Goal: Navigation & Orientation: Find specific page/section

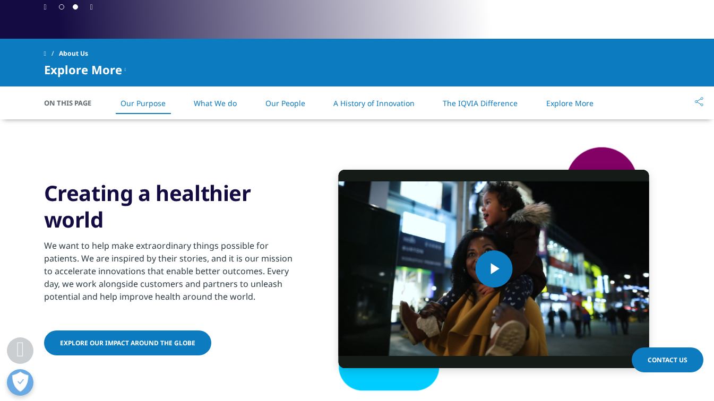
scroll to position [439, 0]
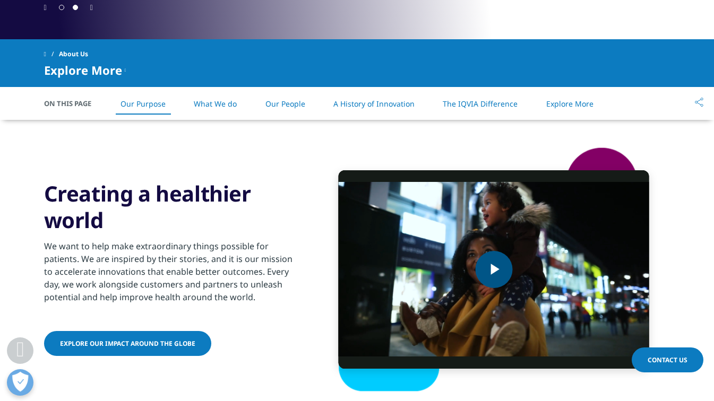
click at [494, 270] on span "Video Player" at bounding box center [494, 270] width 0 height 0
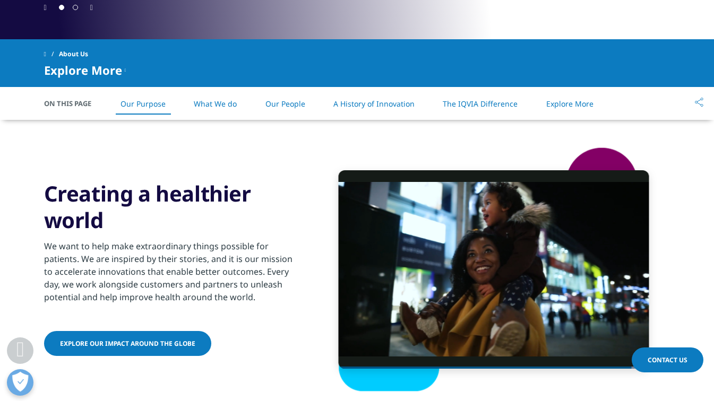
click at [214, 101] on link "What We do" at bounding box center [215, 104] width 43 height 10
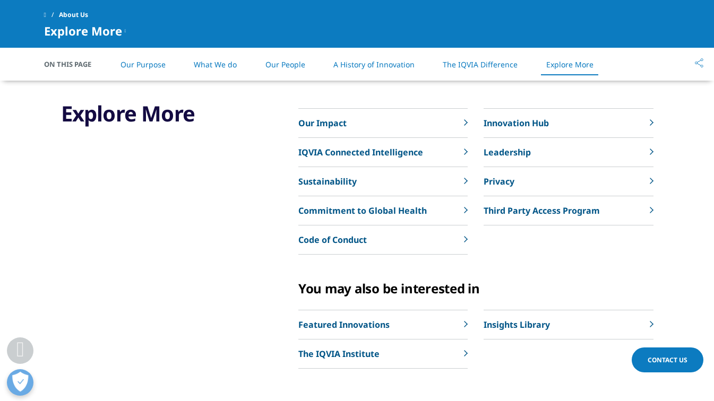
scroll to position [2456, 0]
click at [651, 124] on rect at bounding box center [652, 124] width 4 height 4
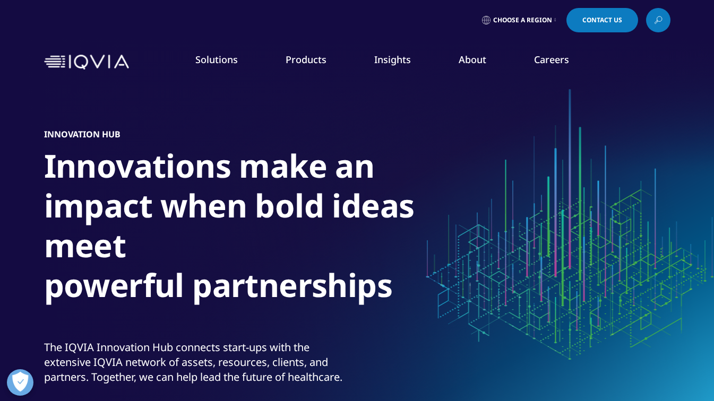
click at [228, 261] on link "Executive Team" at bounding box center [278, 264] width 175 height 12
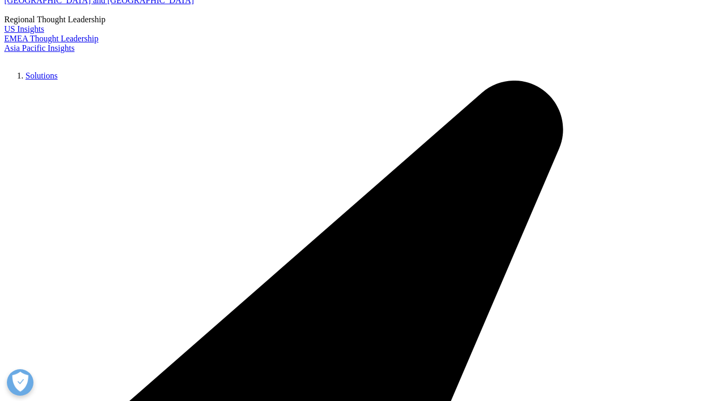
scroll to position [177, 0]
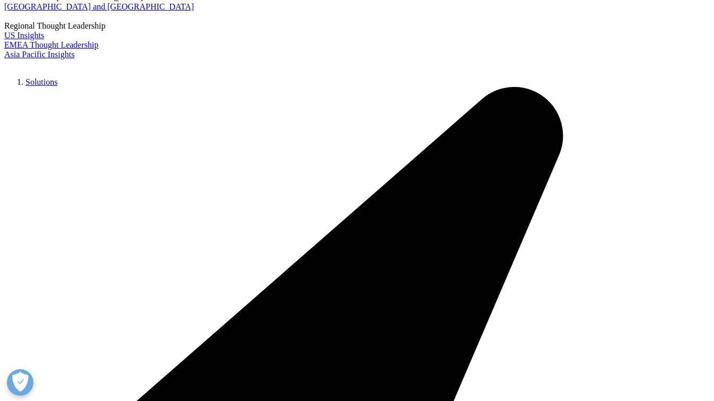
scroll to position [168, 0]
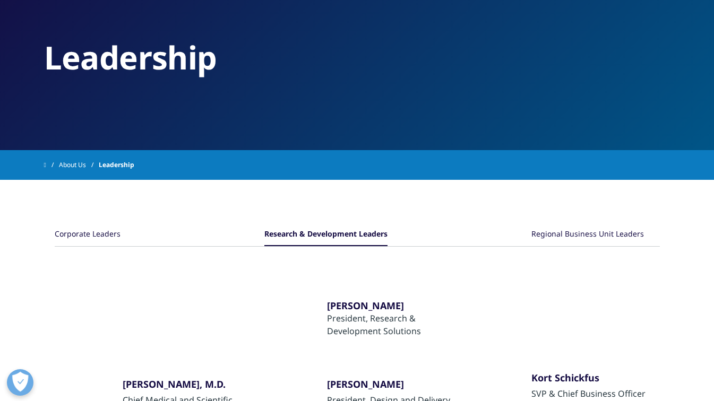
scroll to position [0, 0]
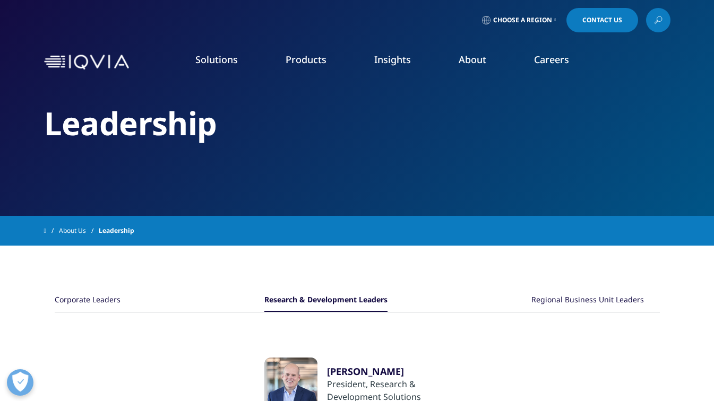
click at [557, 21] on link "Choose a Region" at bounding box center [519, 20] width 79 height 24
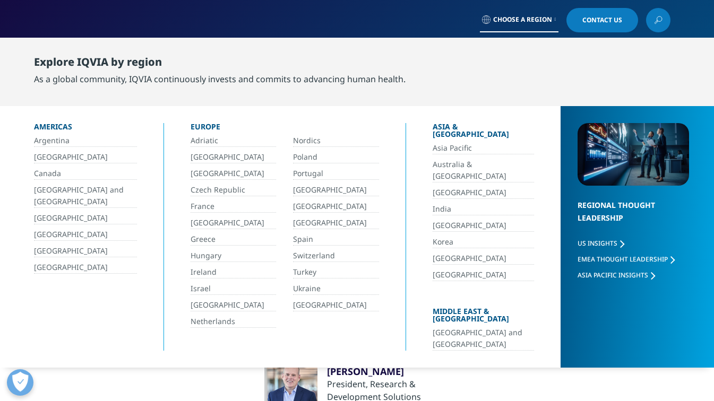
click at [74, 269] on link "[GEOGRAPHIC_DATA]" at bounding box center [85, 268] width 103 height 12
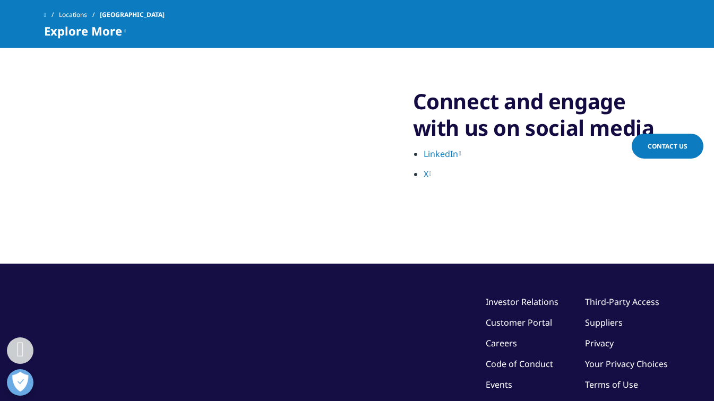
scroll to position [2419, 0]
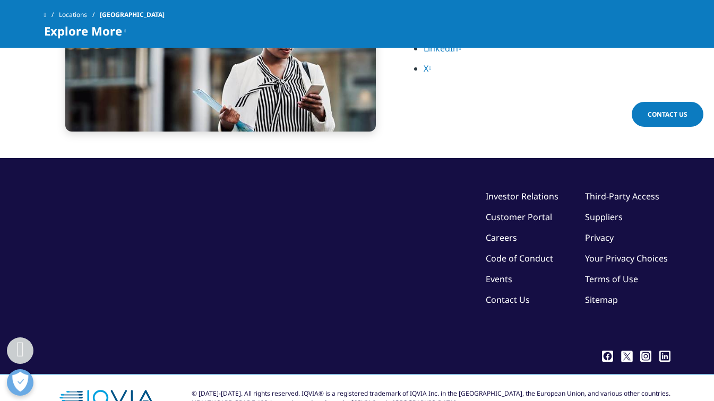
click at [488, 211] on link "Customer Portal" at bounding box center [519, 217] width 66 height 12
